Goal: Navigation & Orientation: Find specific page/section

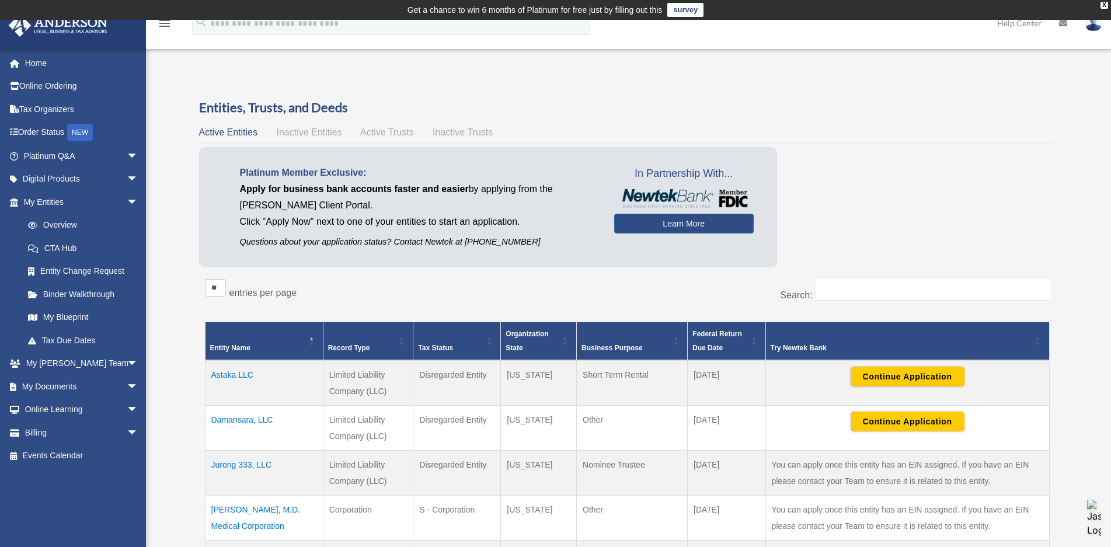
scroll to position [117, 0]
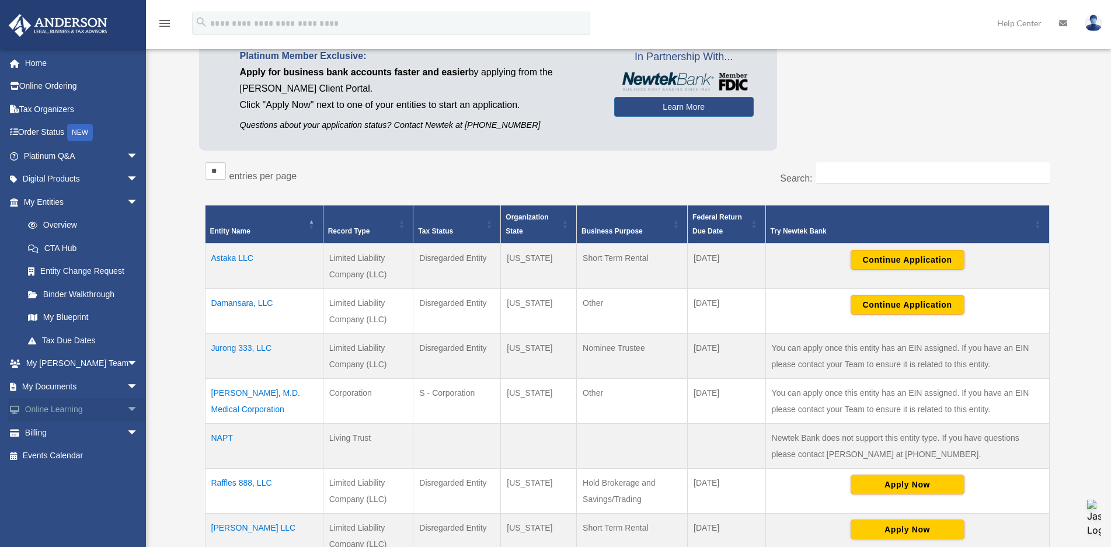
click at [127, 410] on span "arrow_drop_down" at bounding box center [138, 410] width 23 height 24
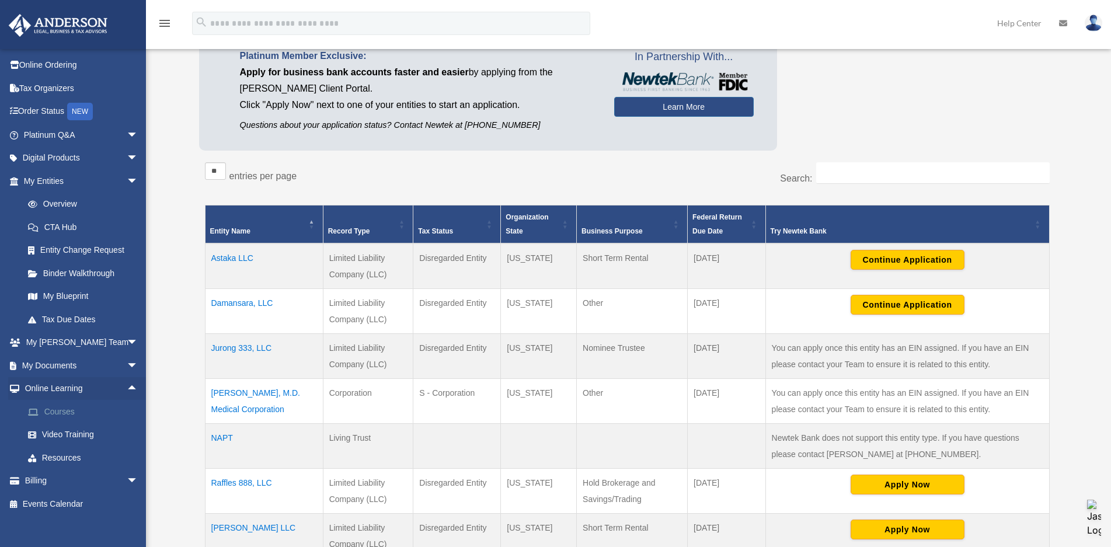
scroll to position [32, 0]
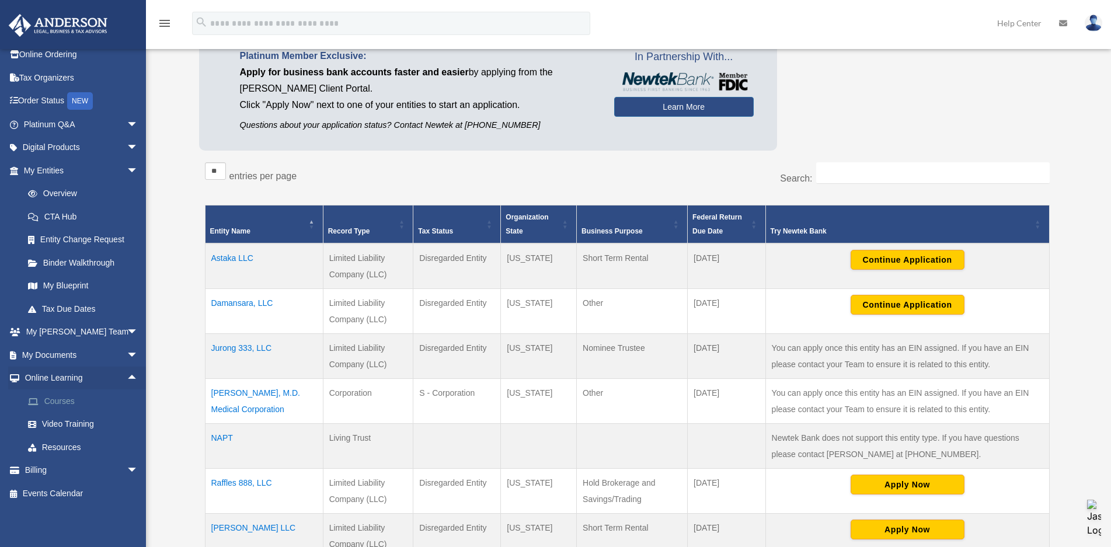
click at [70, 399] on link "Courses" at bounding box center [86, 400] width 140 height 23
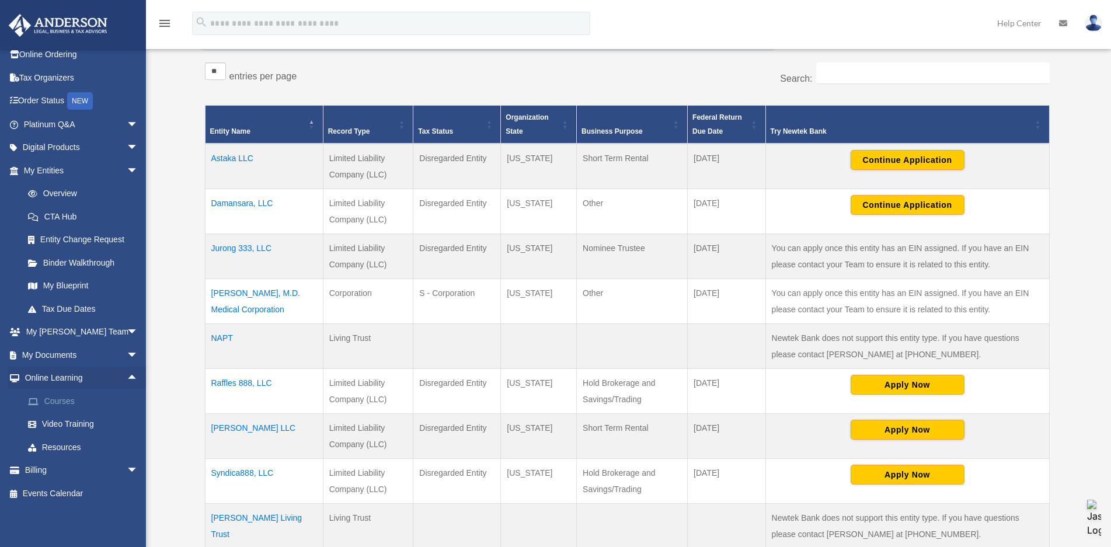
scroll to position [234, 0]
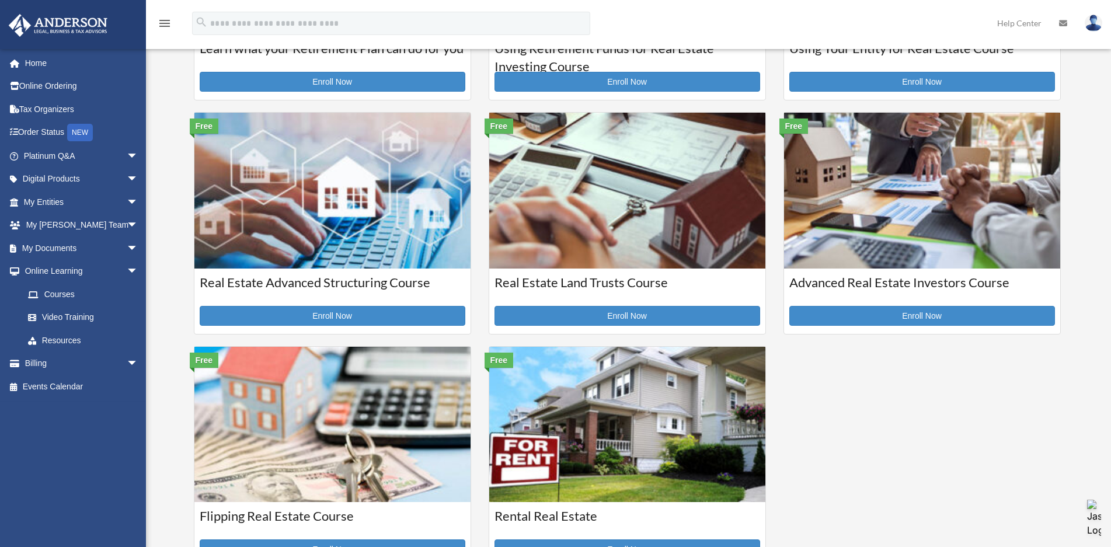
scroll to position [292, 0]
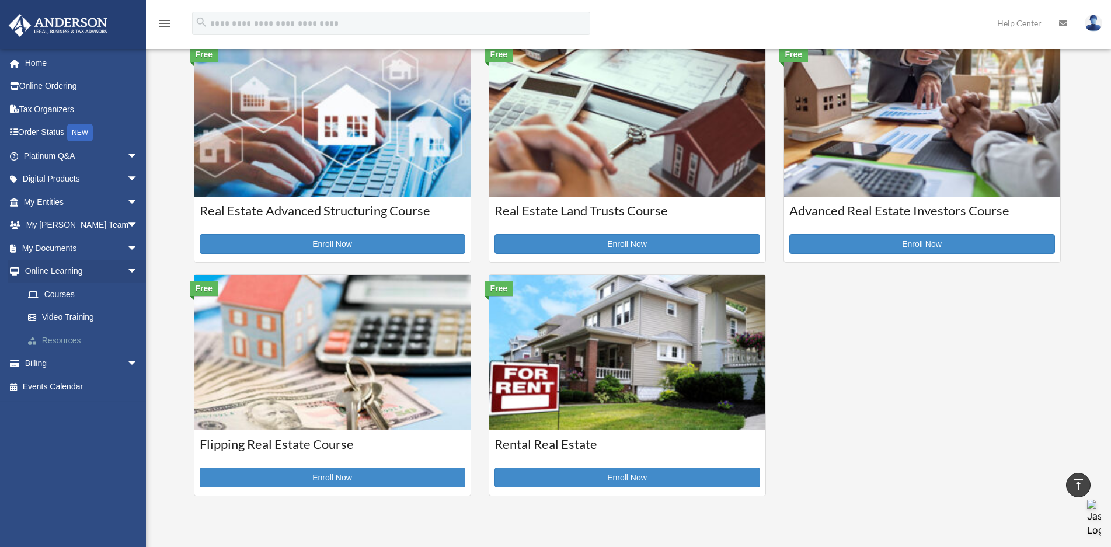
click at [68, 338] on link "Resources" at bounding box center [86, 340] width 140 height 23
